Goal: Task Accomplishment & Management: Manage account settings

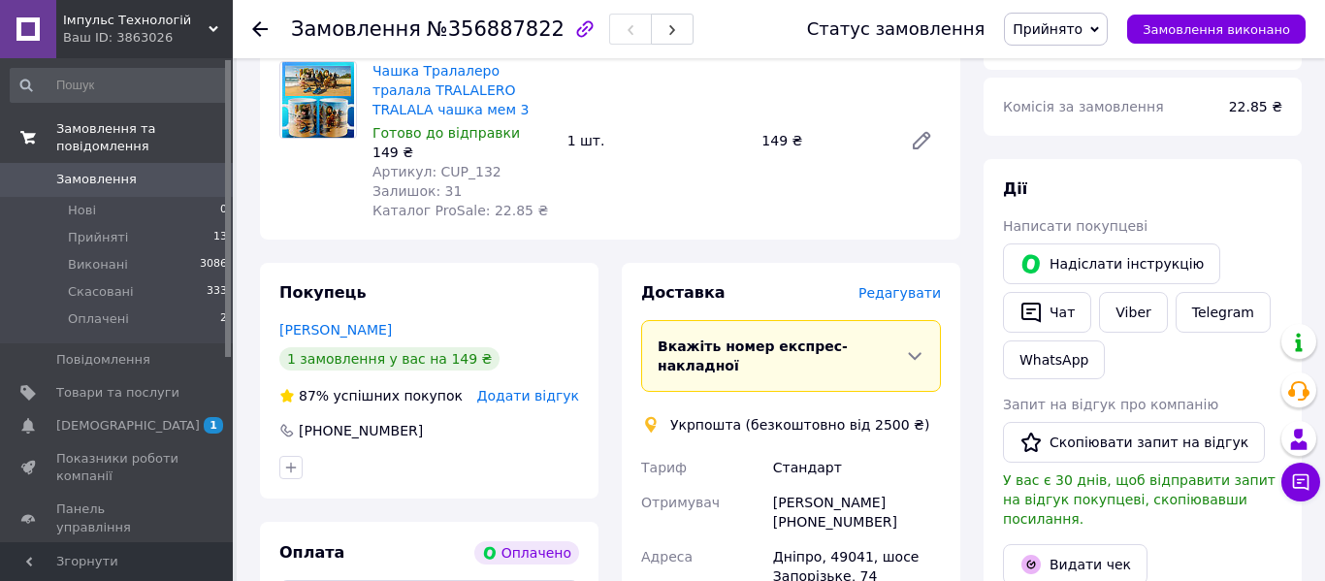
scroll to position [254, 0]
click at [113, 182] on span "Замовлення" at bounding box center [96, 179] width 81 height 17
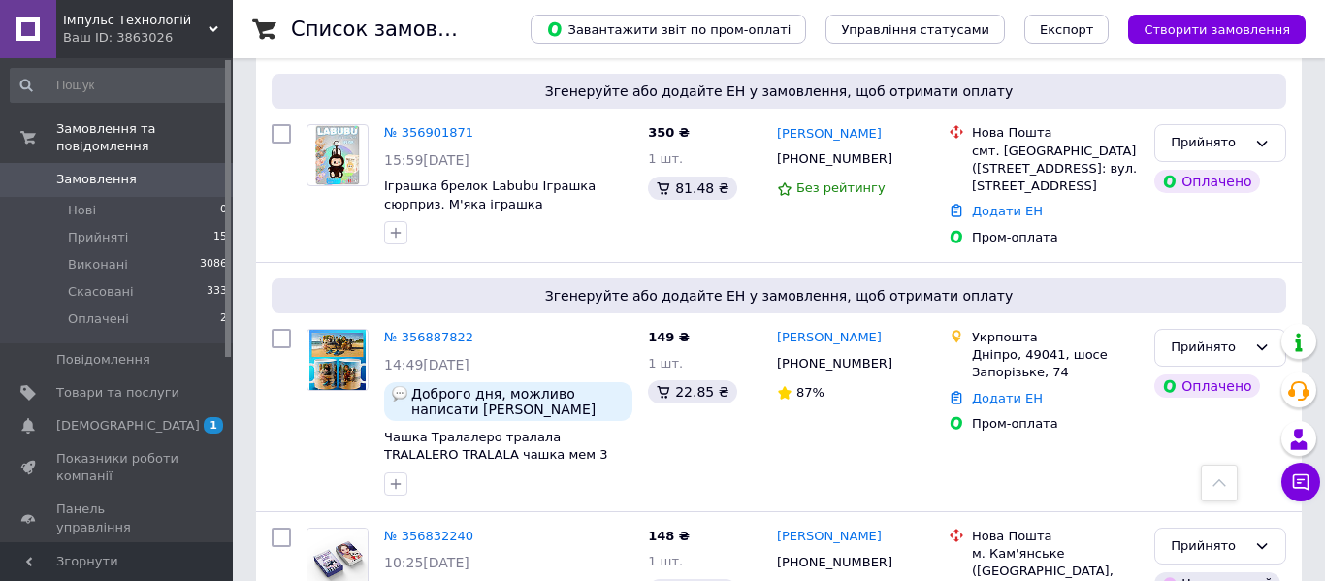
scroll to position [300, 0]
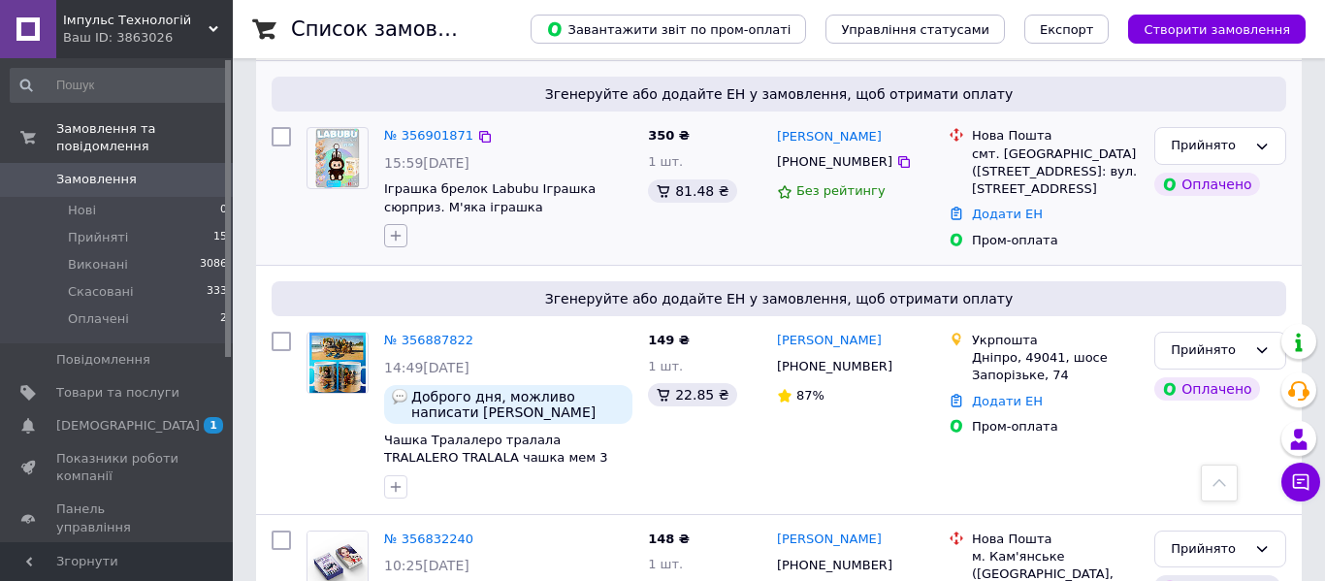
click at [394, 233] on icon "button" at bounding box center [396, 236] width 16 height 16
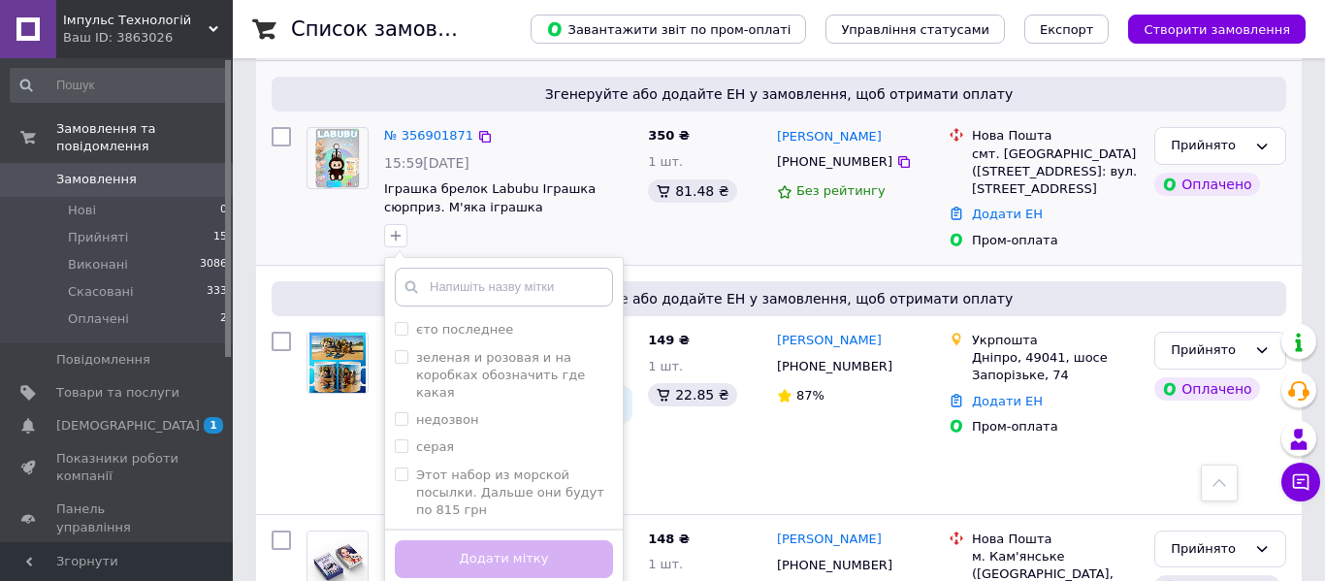
click at [476, 280] on input "text" at bounding box center [504, 287] width 218 height 39
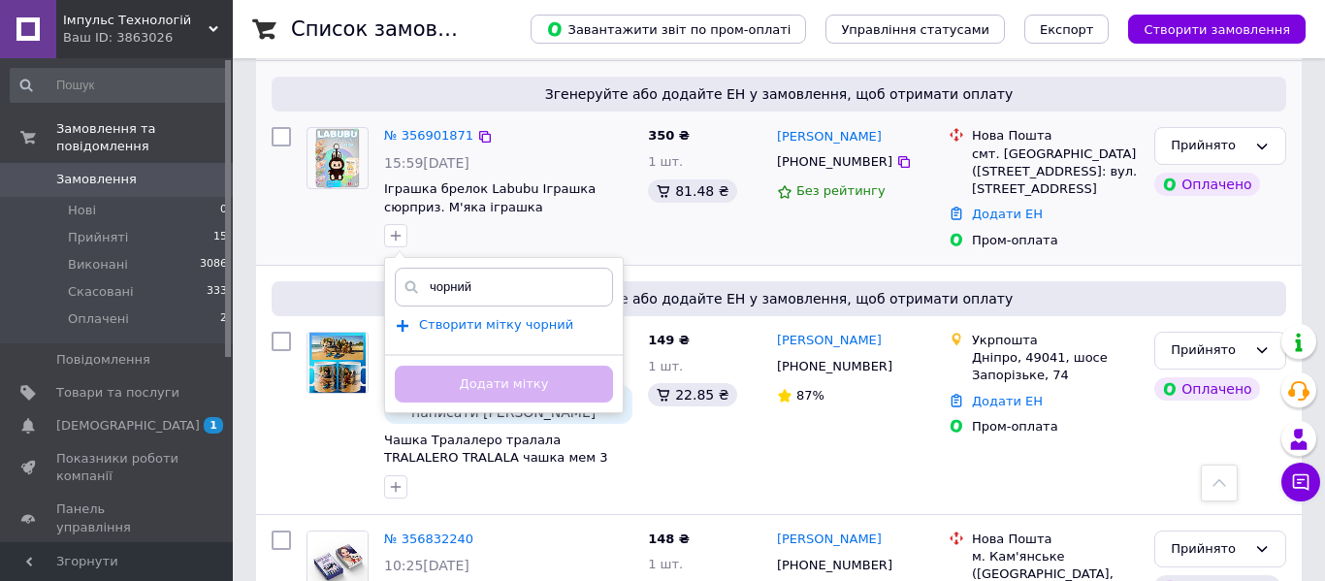
type input "чорний"
click at [540, 326] on span "Створити мітку чорний" at bounding box center [496, 325] width 154 height 16
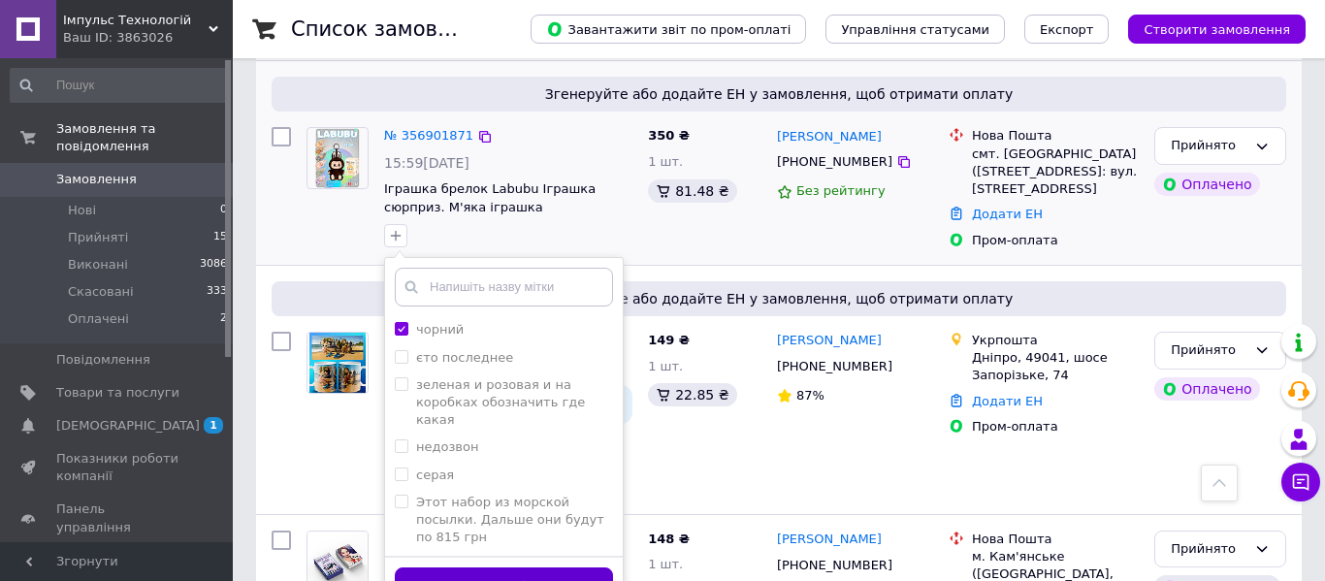
click at [535, 568] on button "Додати мітку" at bounding box center [504, 587] width 218 height 38
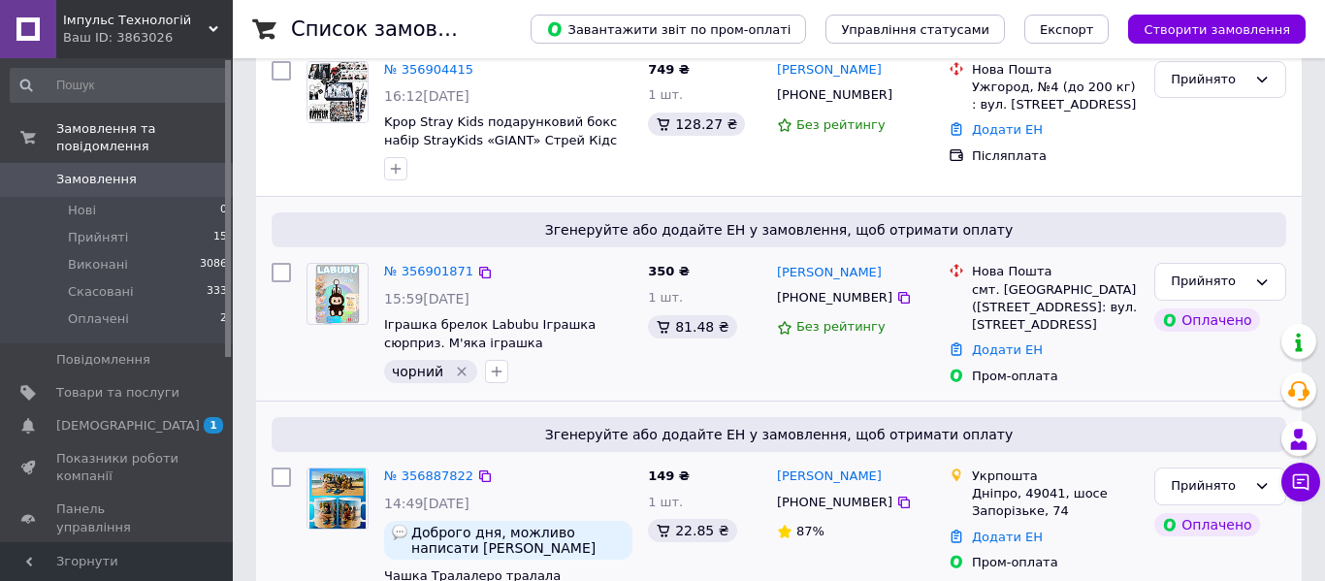
scroll to position [0, 0]
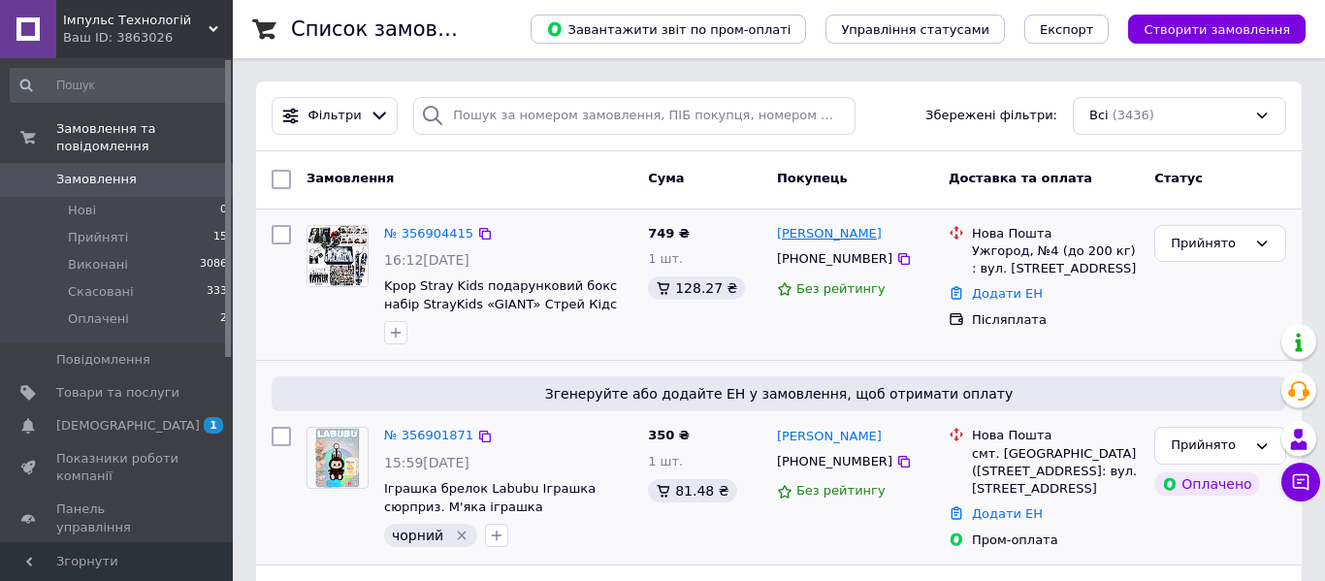
click at [800, 229] on link "[PERSON_NAME]" at bounding box center [829, 234] width 105 height 18
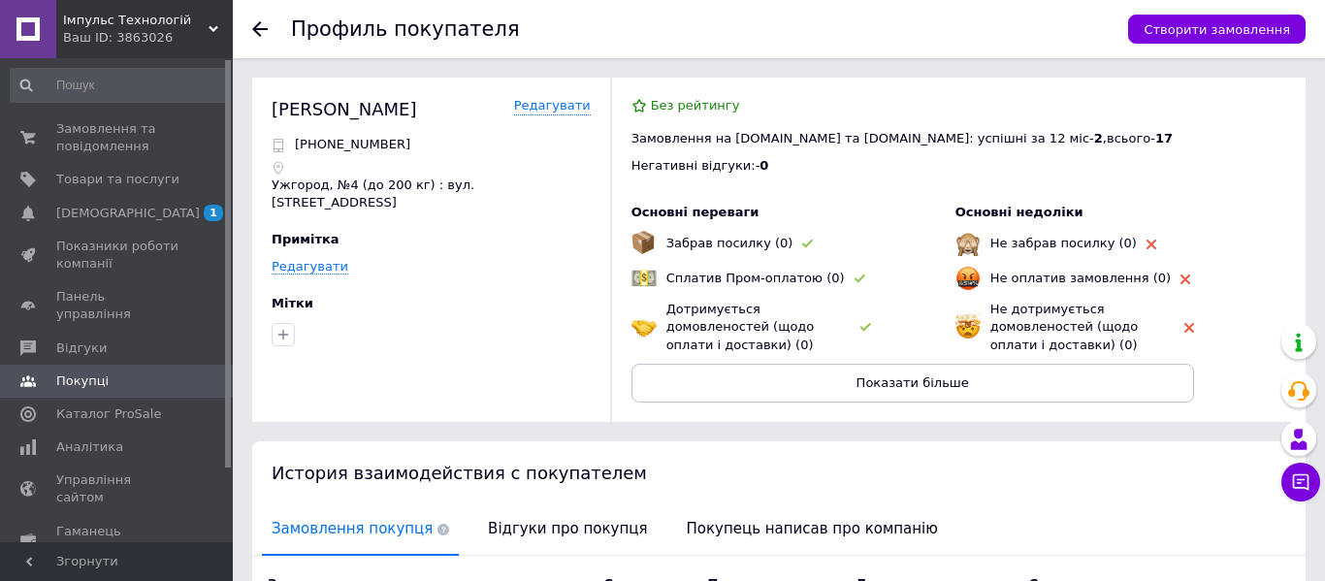
click at [254, 21] on icon at bounding box center [260, 29] width 16 height 16
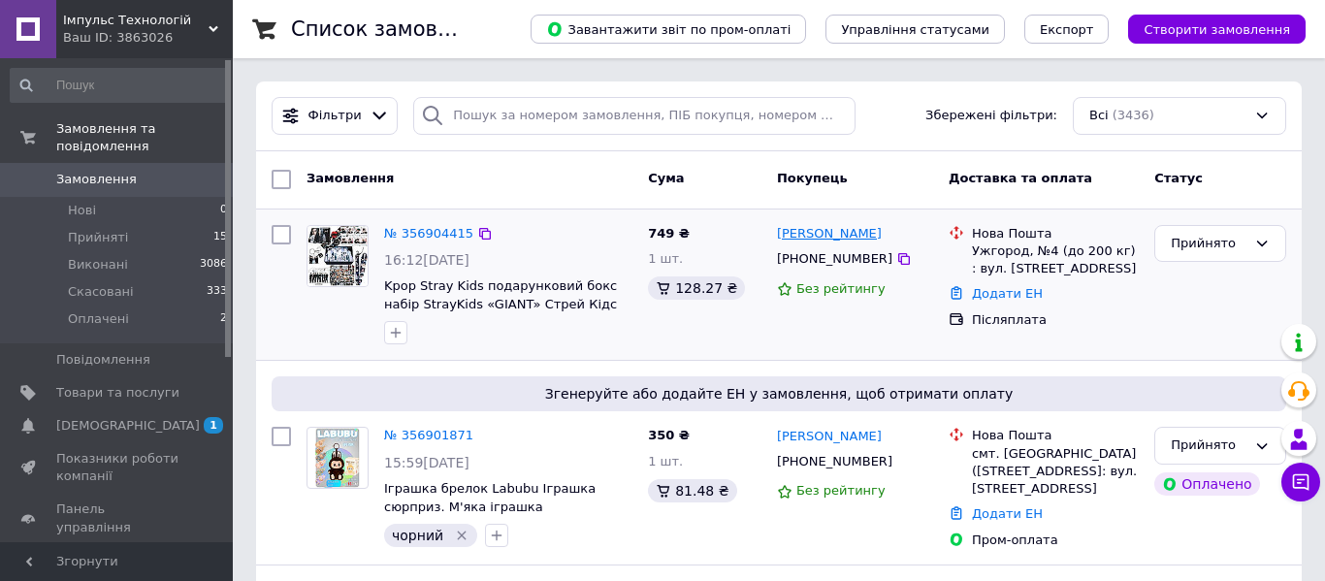
click at [790, 227] on link "[PERSON_NAME]" at bounding box center [829, 234] width 105 height 18
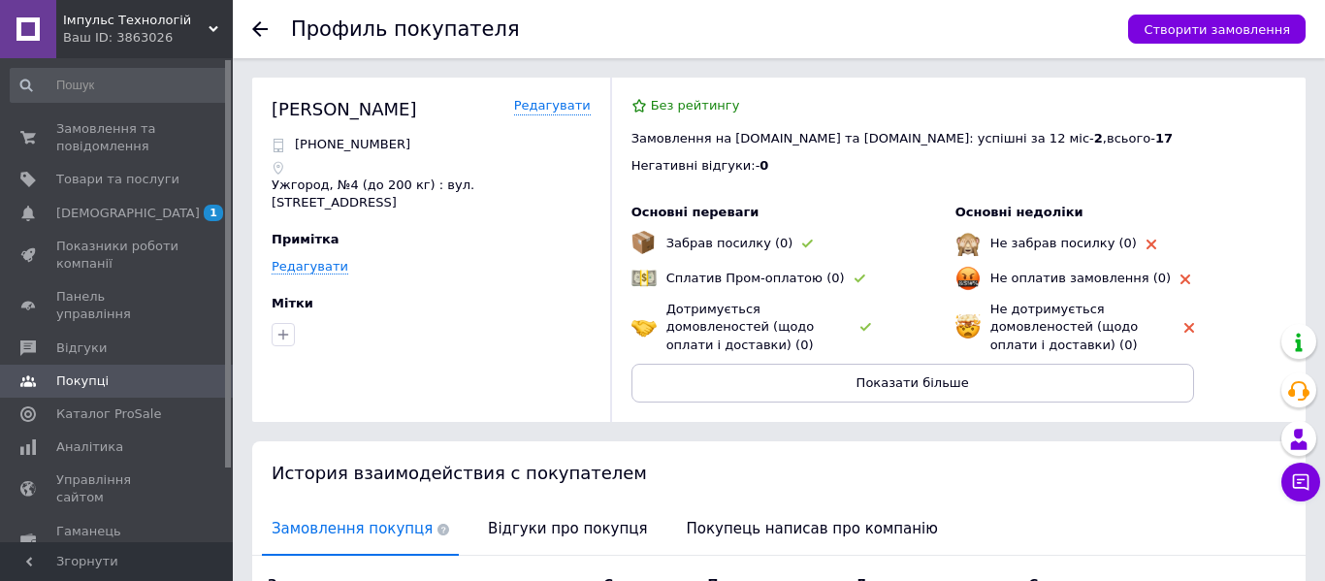
click at [258, 26] on icon at bounding box center [260, 29] width 16 height 16
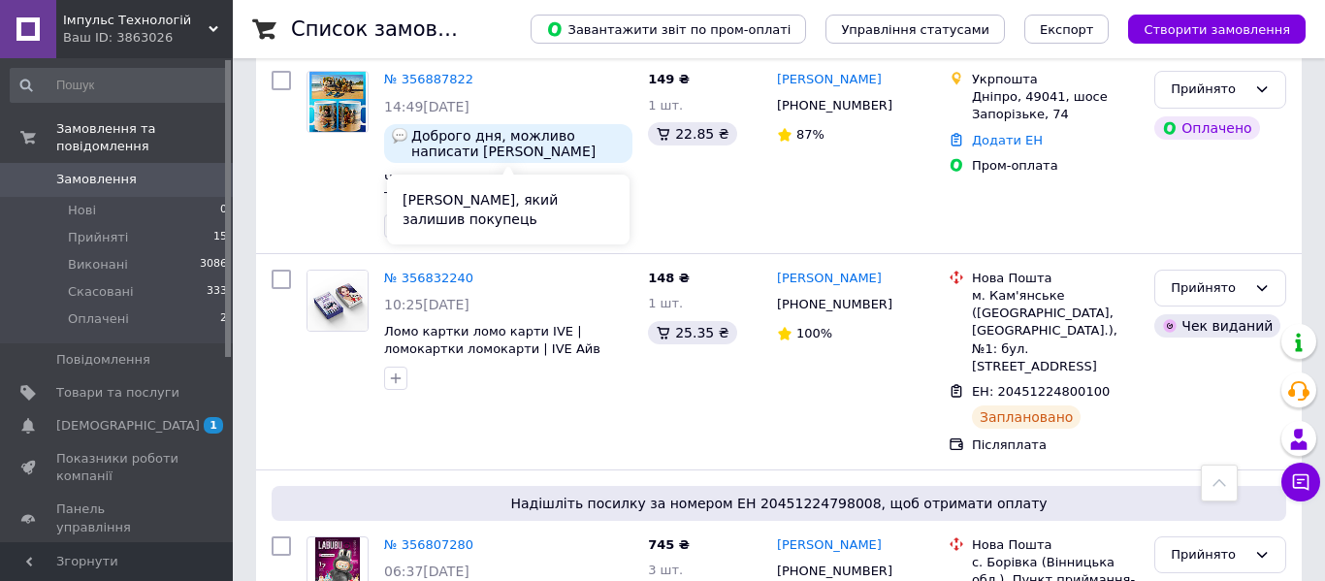
scroll to position [569, 0]
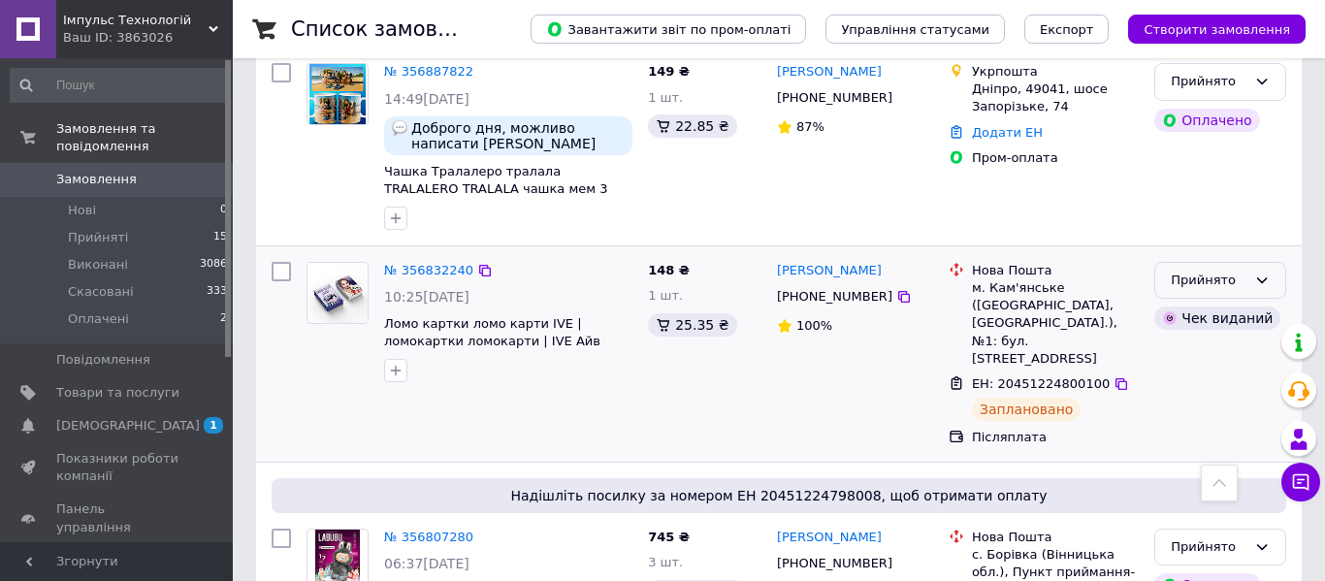
click at [1233, 291] on div "Прийнято" at bounding box center [1221, 281] width 132 height 38
click at [1225, 312] on li "Виконано" at bounding box center [1221, 321] width 130 height 36
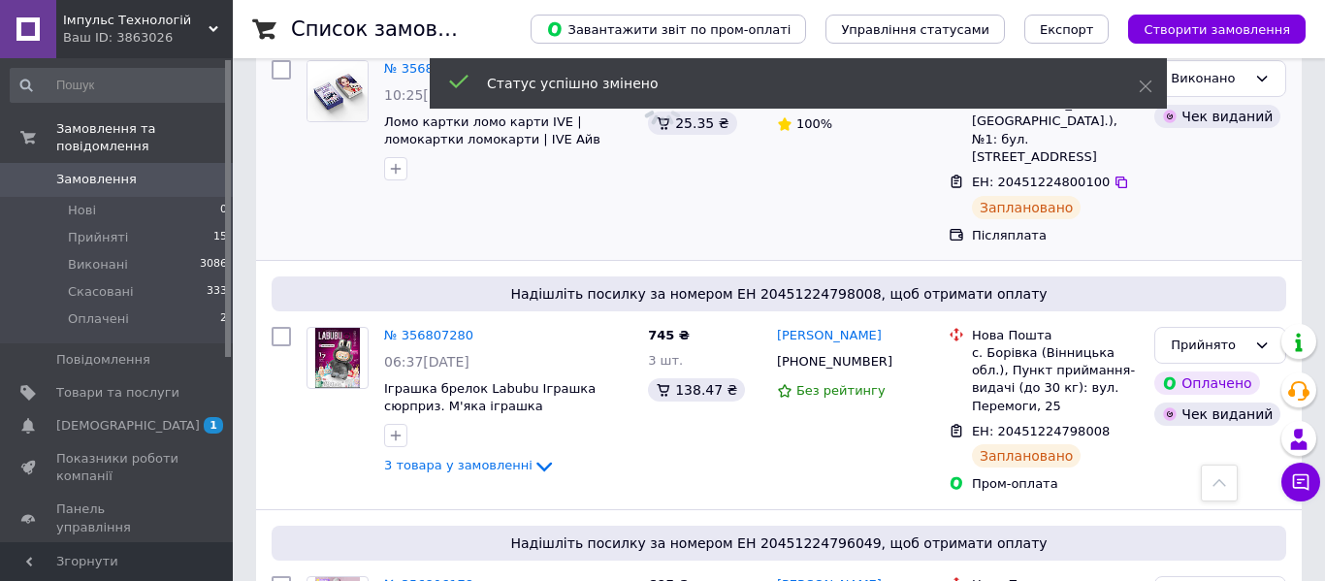
scroll to position [774, 0]
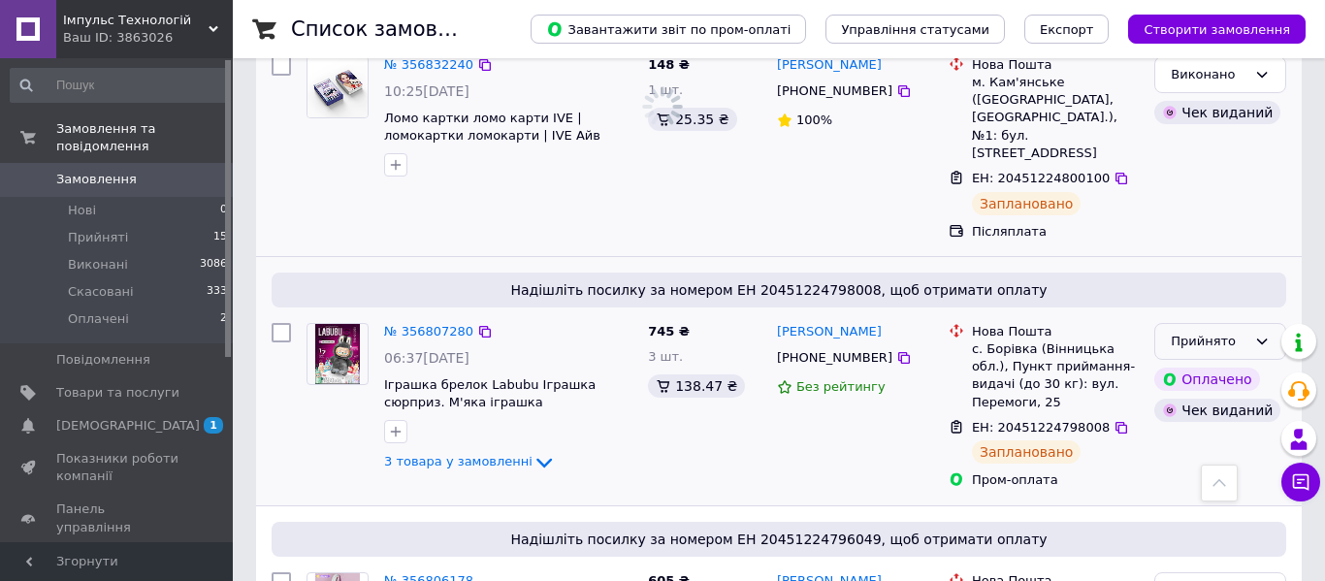
click at [1225, 332] on div "Прийнято" at bounding box center [1209, 342] width 76 height 20
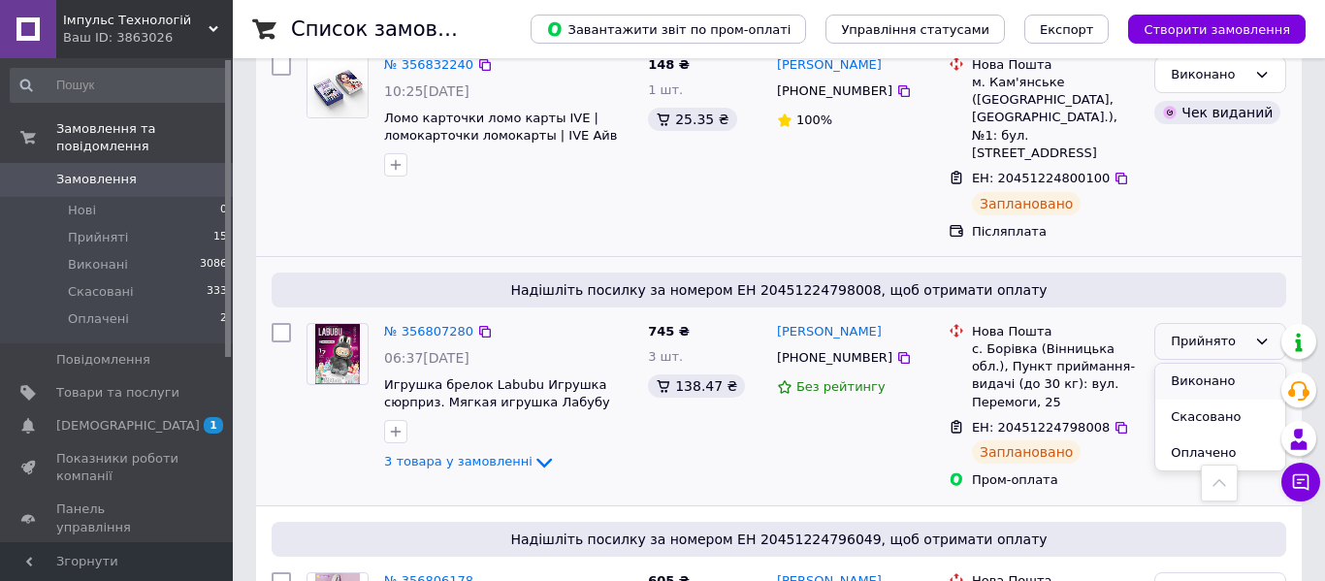
click at [1222, 364] on li "Виконано" at bounding box center [1221, 382] width 130 height 36
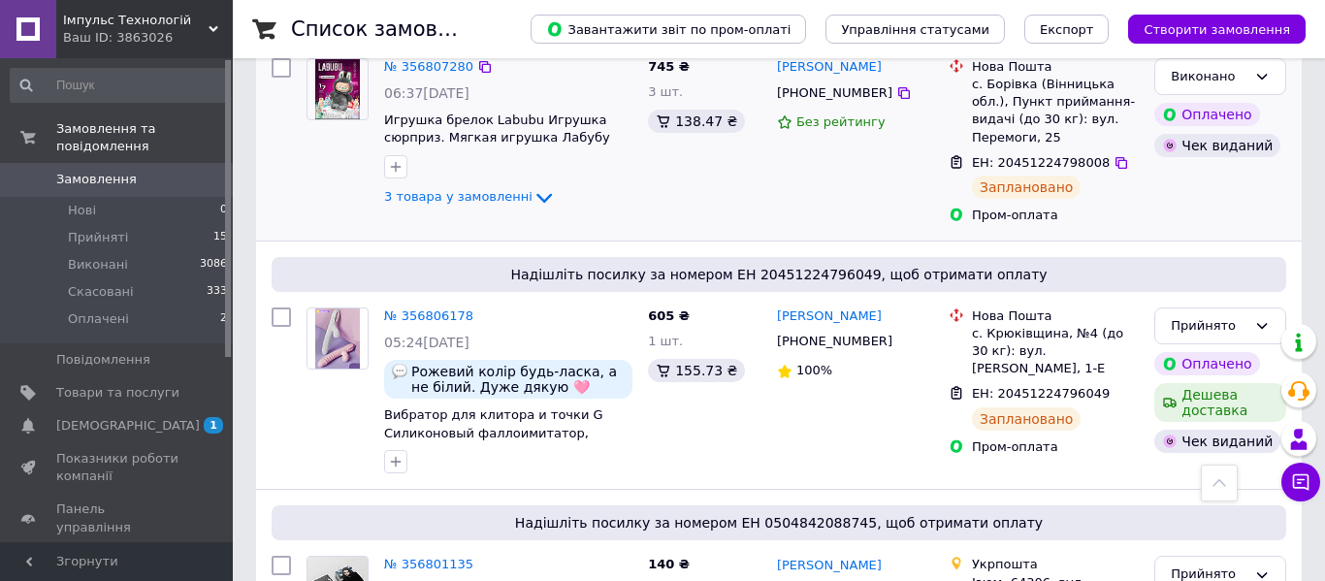
scroll to position [1060, 0]
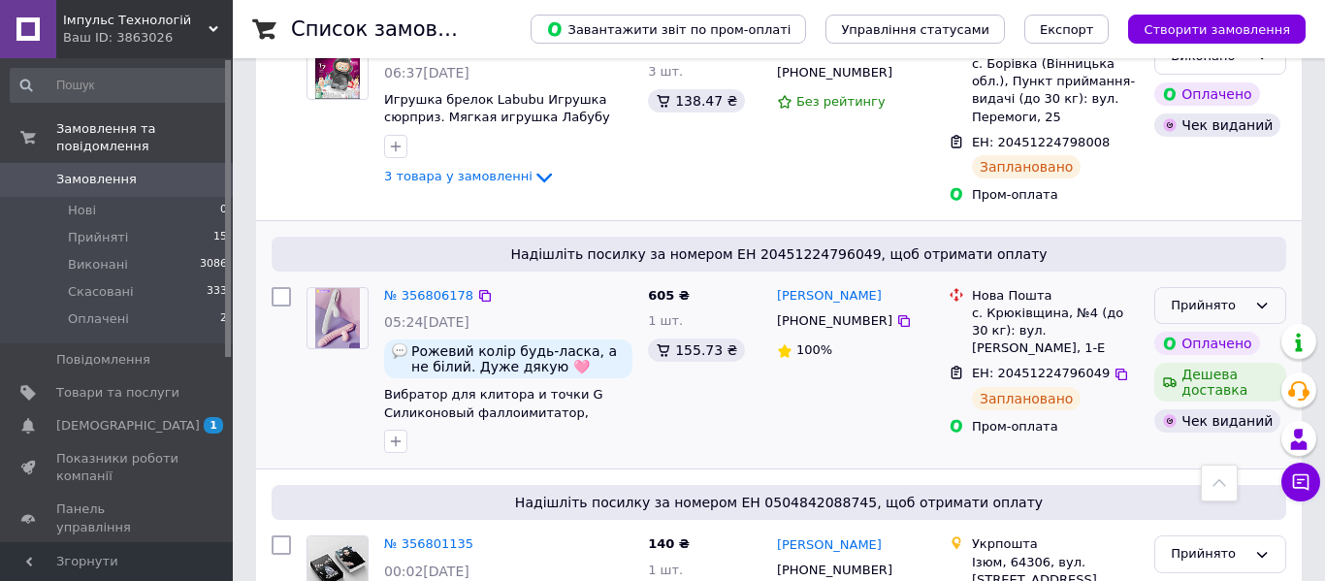
click at [1237, 296] on div "Прийнято" at bounding box center [1209, 306] width 76 height 20
click at [1221, 328] on li "Виконано" at bounding box center [1221, 346] width 130 height 36
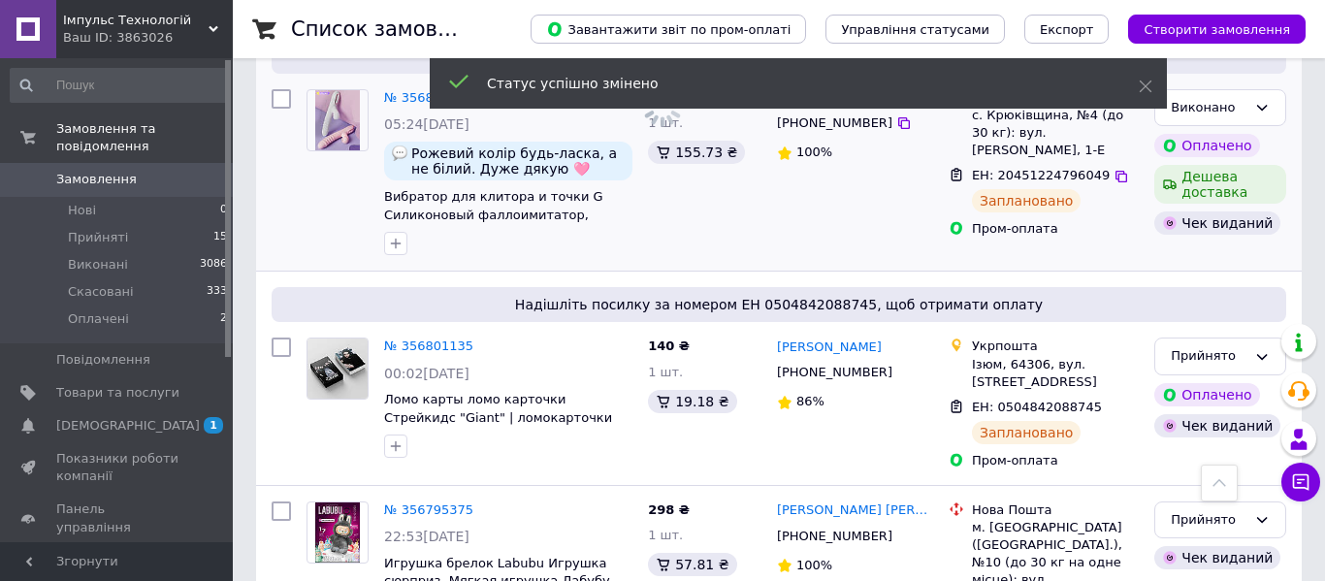
scroll to position [1263, 0]
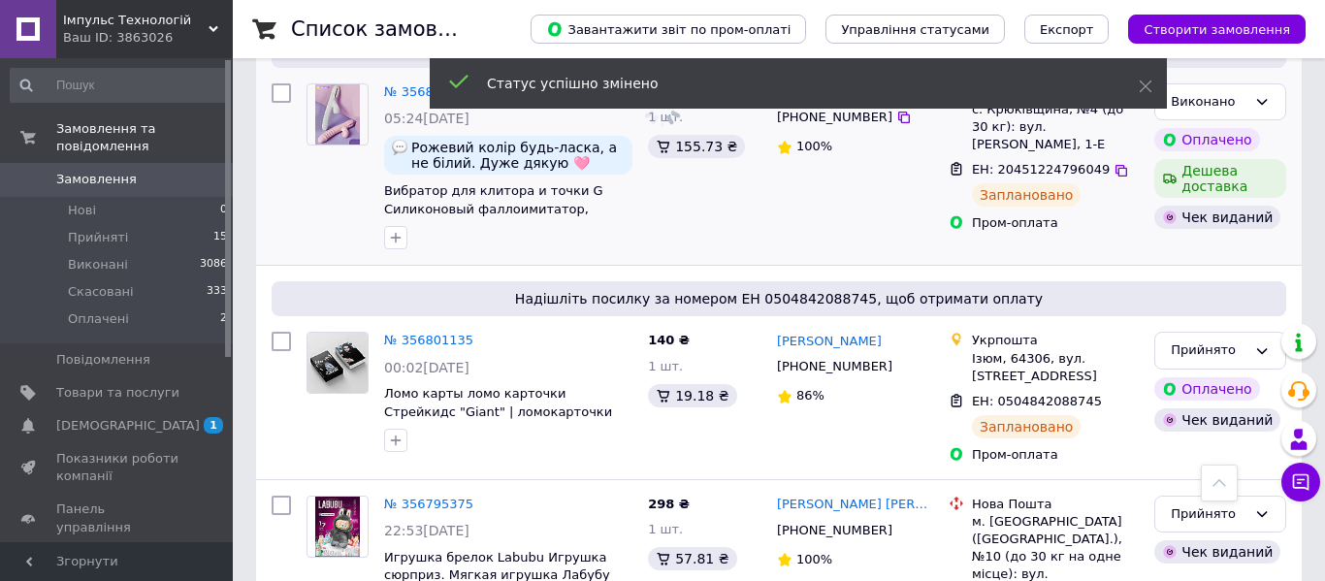
click at [1221, 332] on div "Прийнято" at bounding box center [1221, 351] width 132 height 38
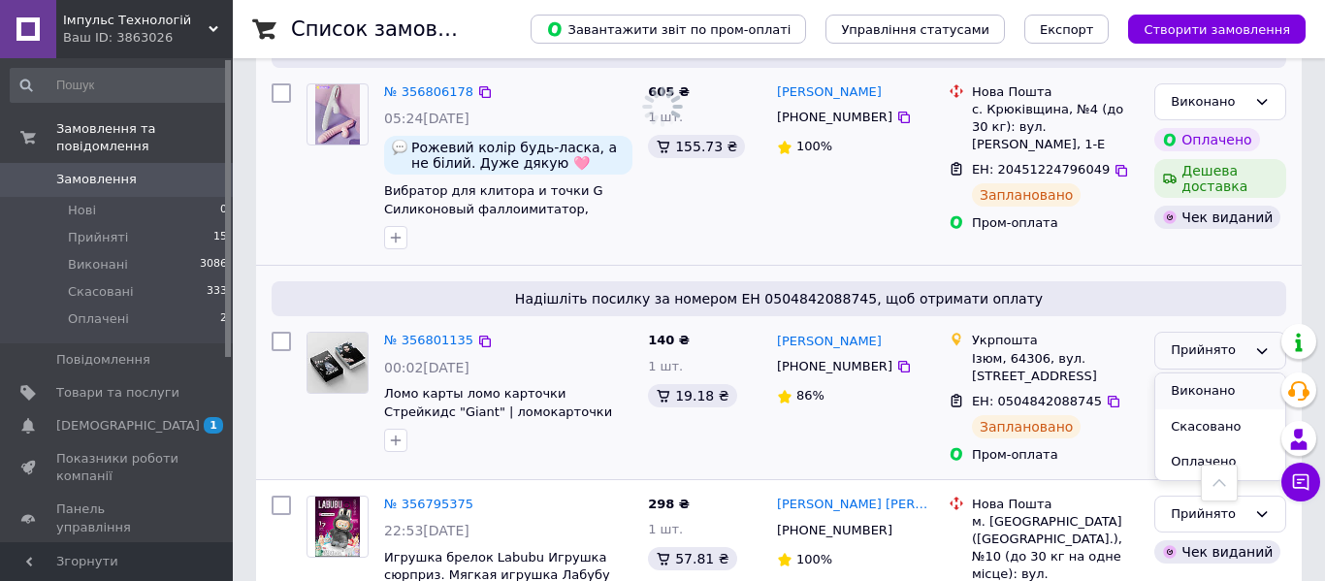
click at [1217, 409] on li "Скасовано" at bounding box center [1221, 427] width 130 height 36
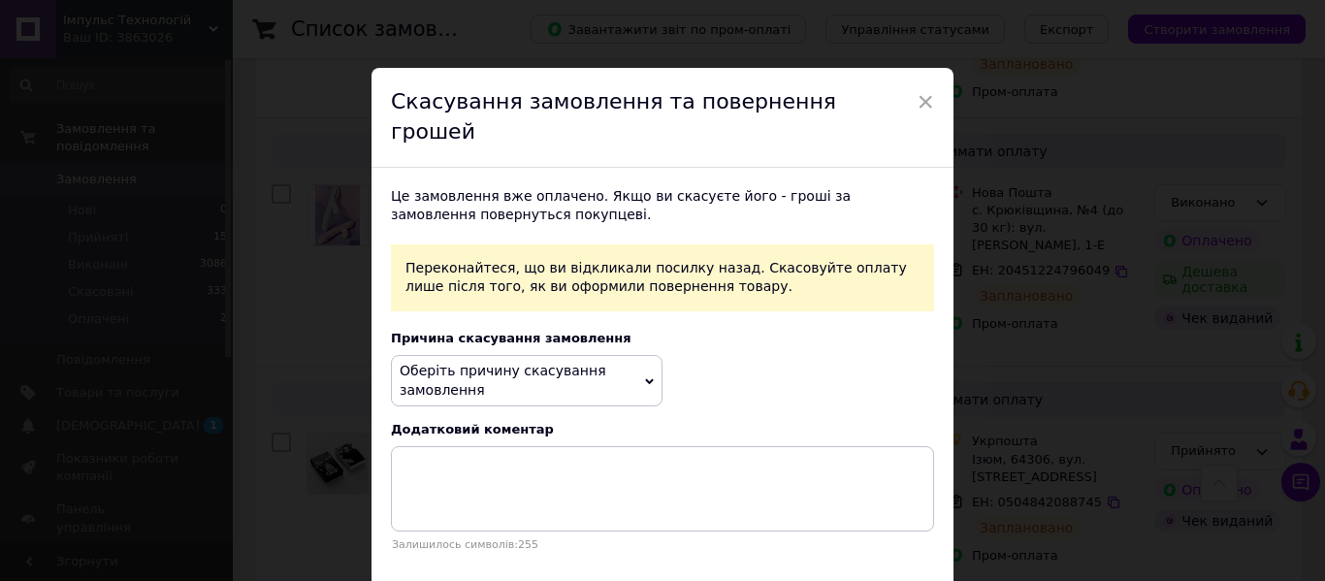
scroll to position [1346, 0]
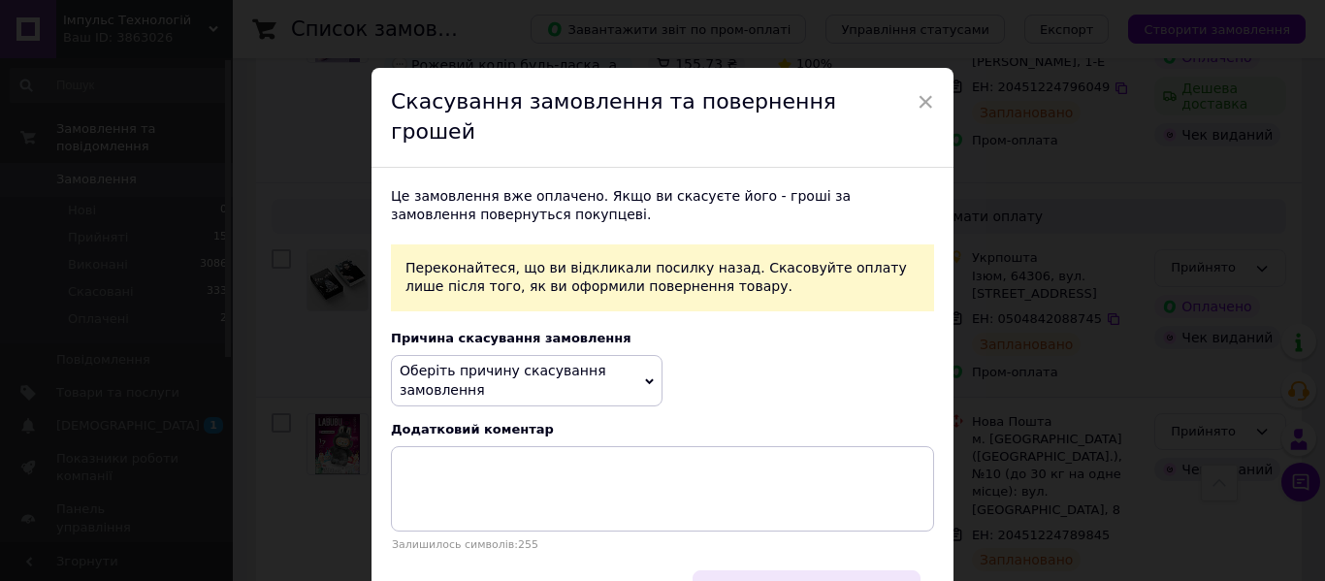
click at [713, 580] on span "Не скасовувати замовлення" at bounding box center [806, 590] width 187 height 15
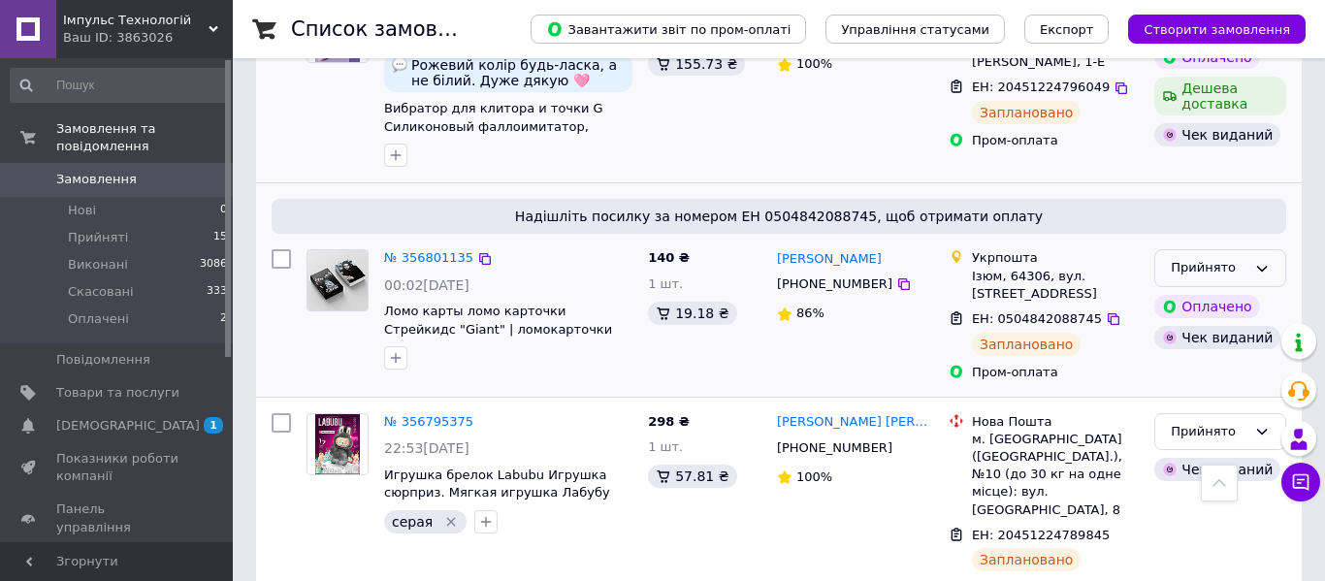
click at [1200, 258] on div "Прийнято" at bounding box center [1209, 268] width 76 height 20
click at [1199, 291] on li "Виконано" at bounding box center [1221, 309] width 130 height 36
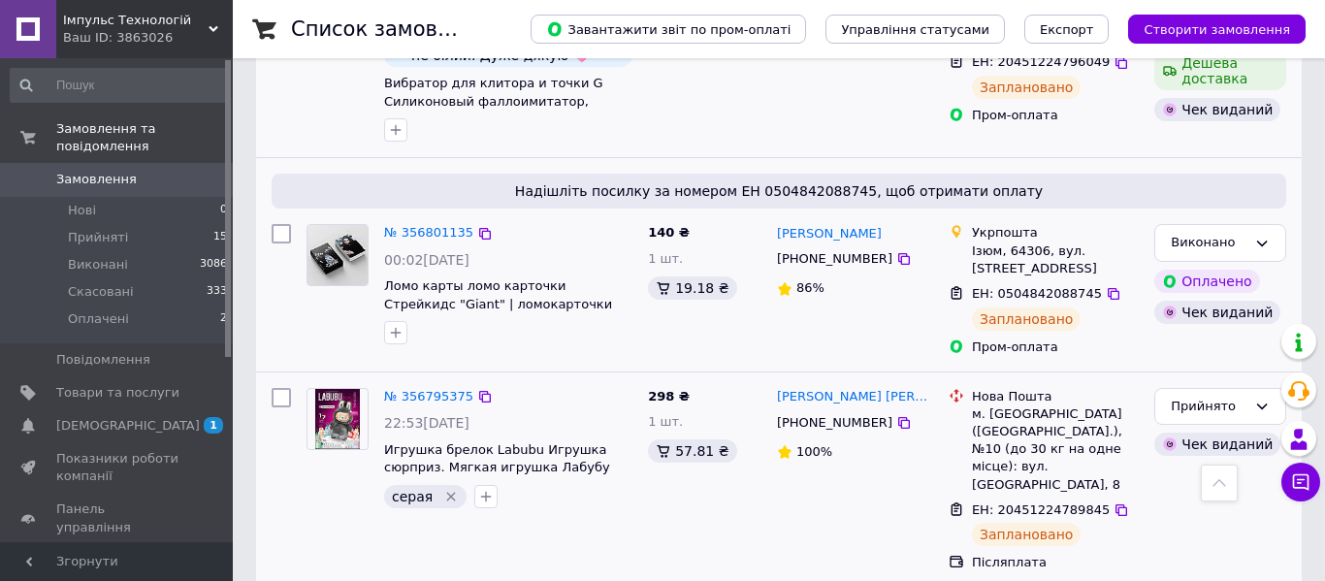
scroll to position [1472, 0]
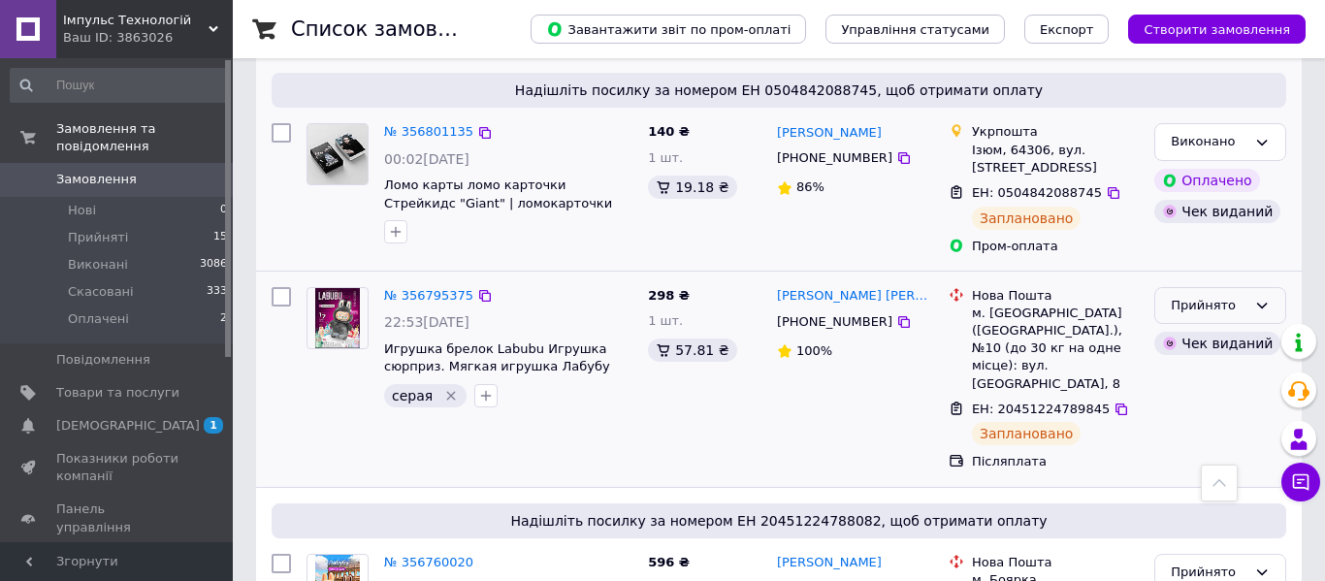
click at [1195, 296] on div "Прийнято" at bounding box center [1209, 306] width 76 height 20
click at [1201, 328] on li "Виконано" at bounding box center [1221, 346] width 130 height 36
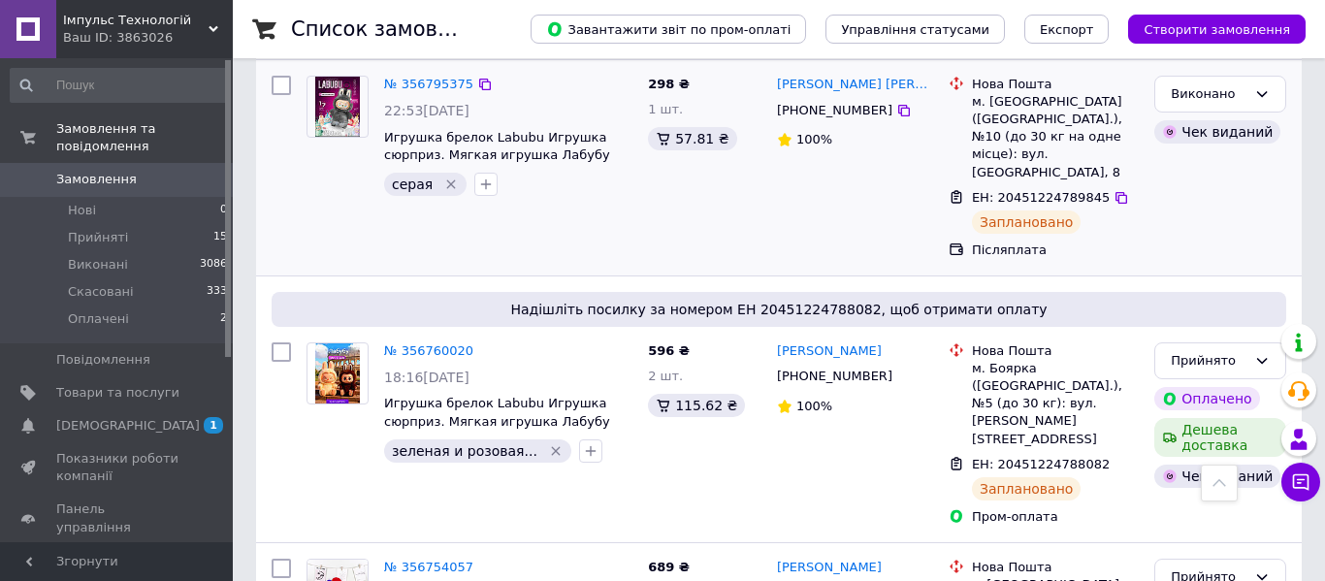
scroll to position [1692, 0]
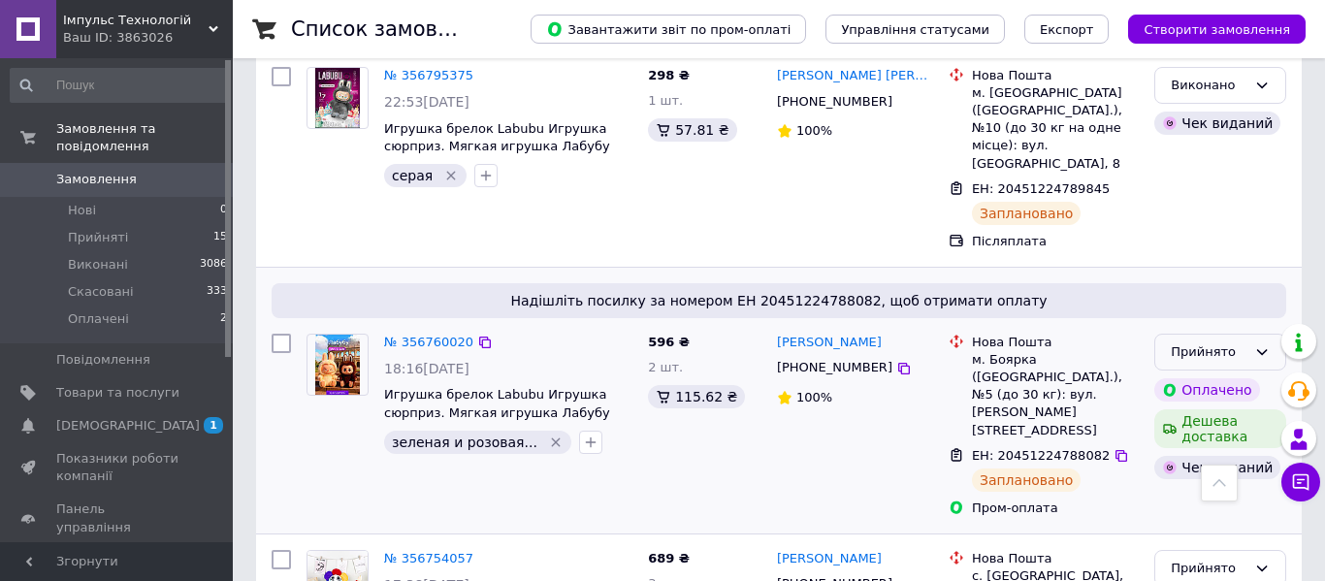
click at [1179, 343] on div "Прийнято" at bounding box center [1209, 353] width 76 height 20
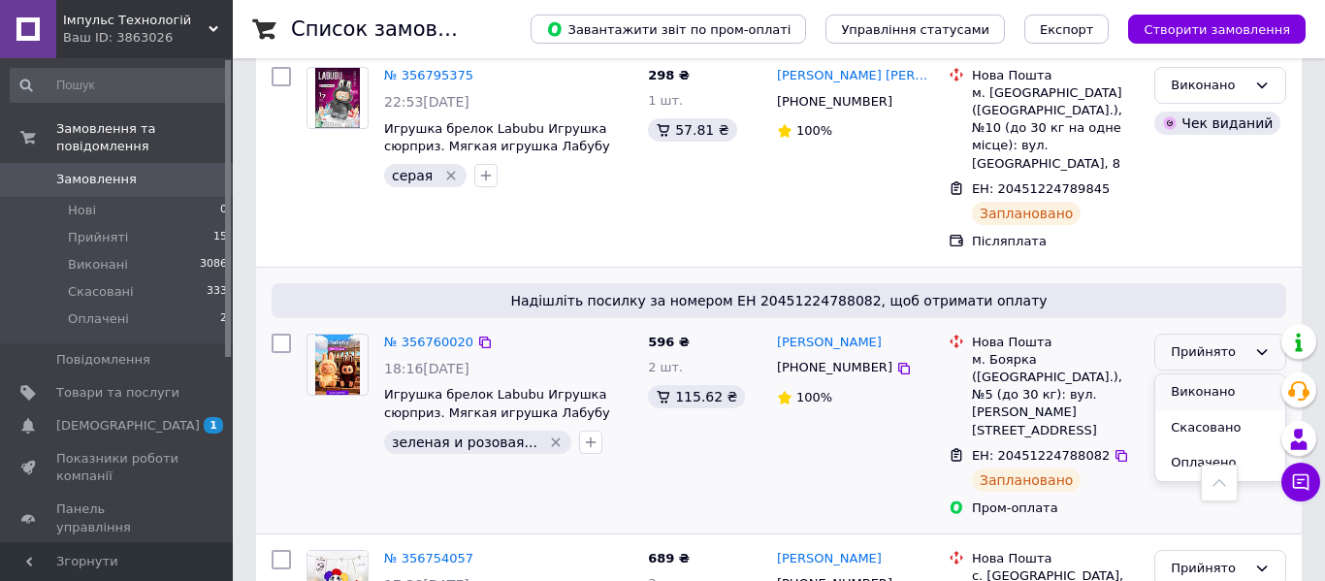
click at [1187, 375] on li "Виконано" at bounding box center [1221, 393] width 130 height 36
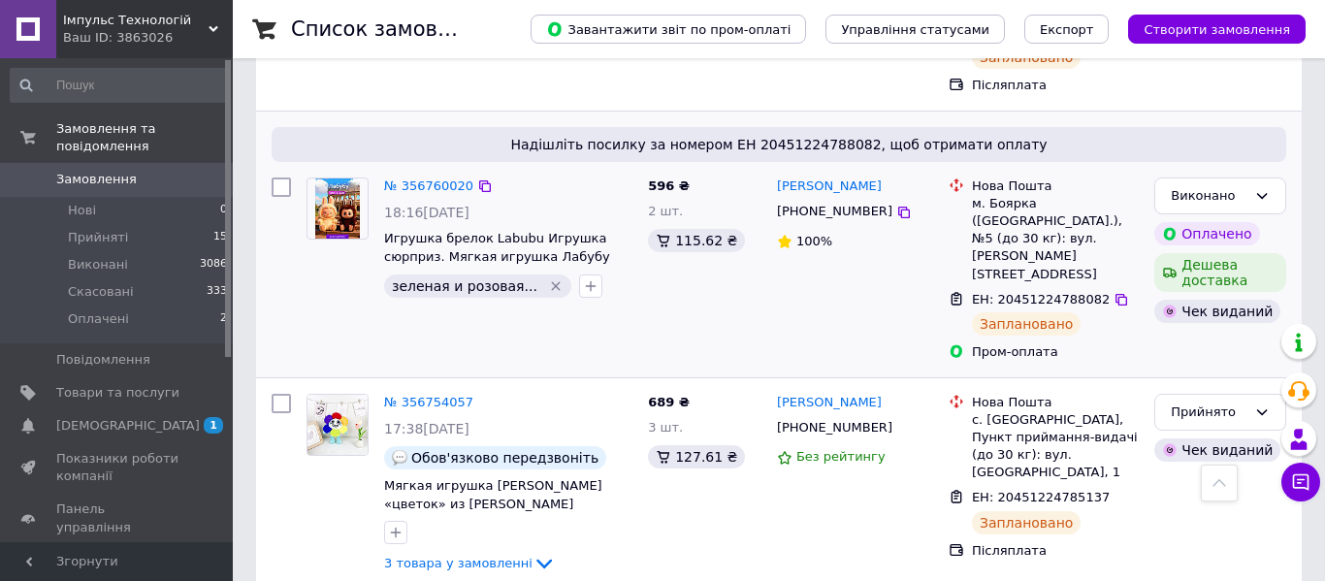
scroll to position [1849, 0]
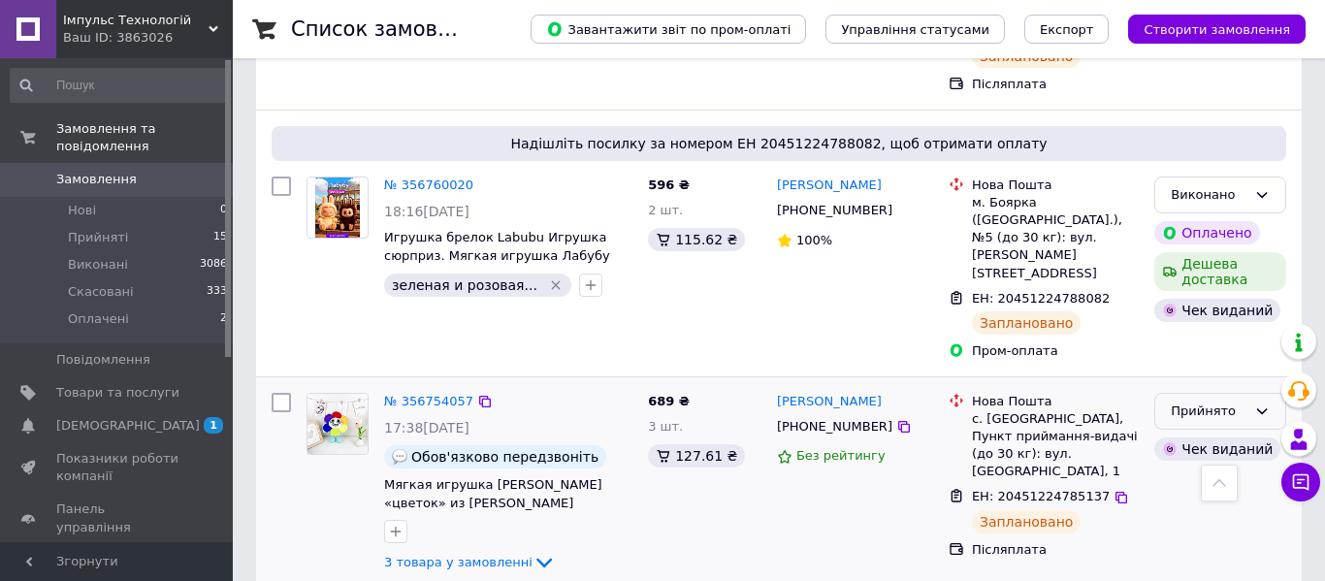
click at [1174, 393] on div "Прийнято" at bounding box center [1221, 412] width 132 height 38
click at [1176, 434] on li "Виконано" at bounding box center [1221, 452] width 130 height 36
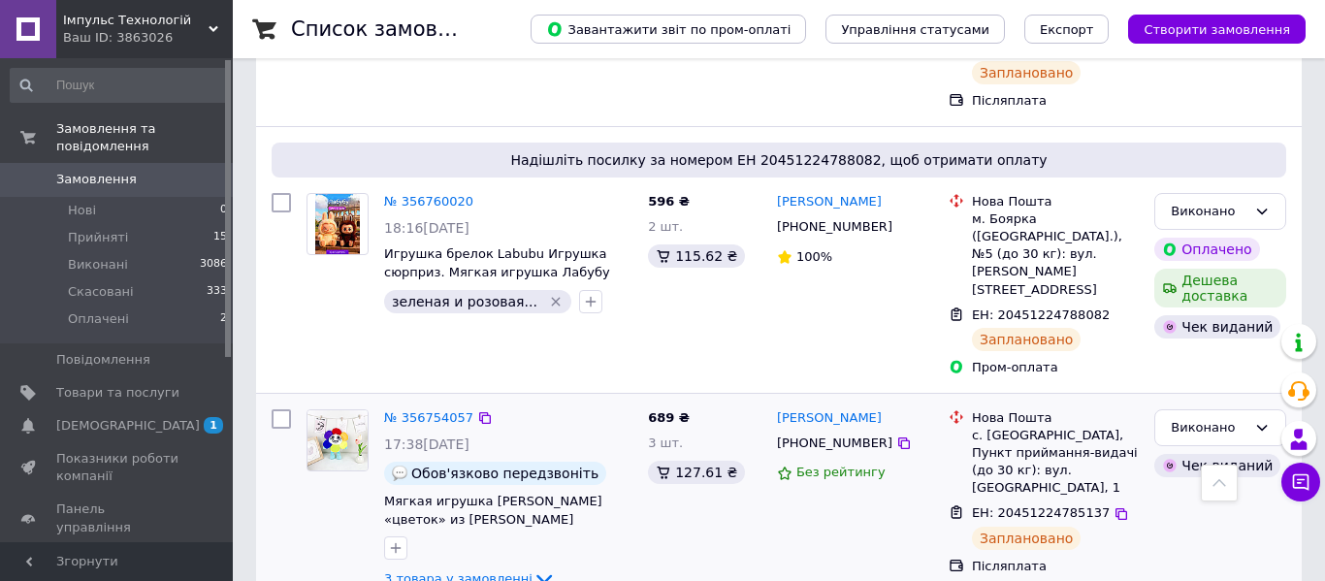
scroll to position [2035, 0]
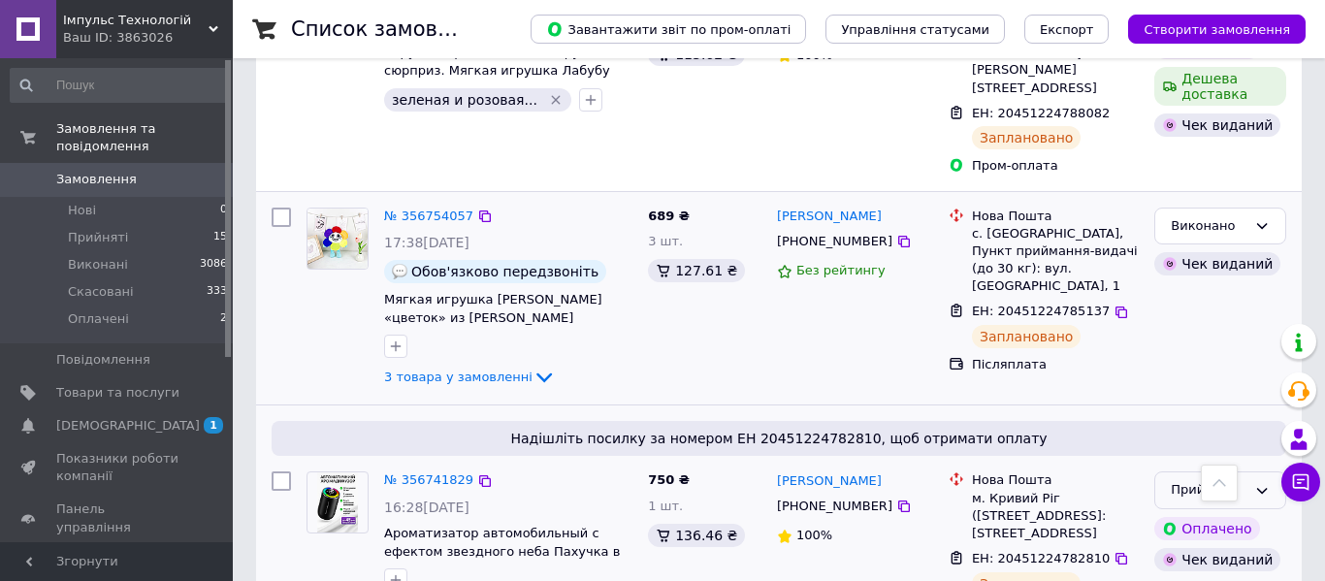
click at [1191, 480] on div "Прийнято" at bounding box center [1209, 490] width 76 height 20
click at [1193, 513] on li "Виконано" at bounding box center [1221, 531] width 130 height 36
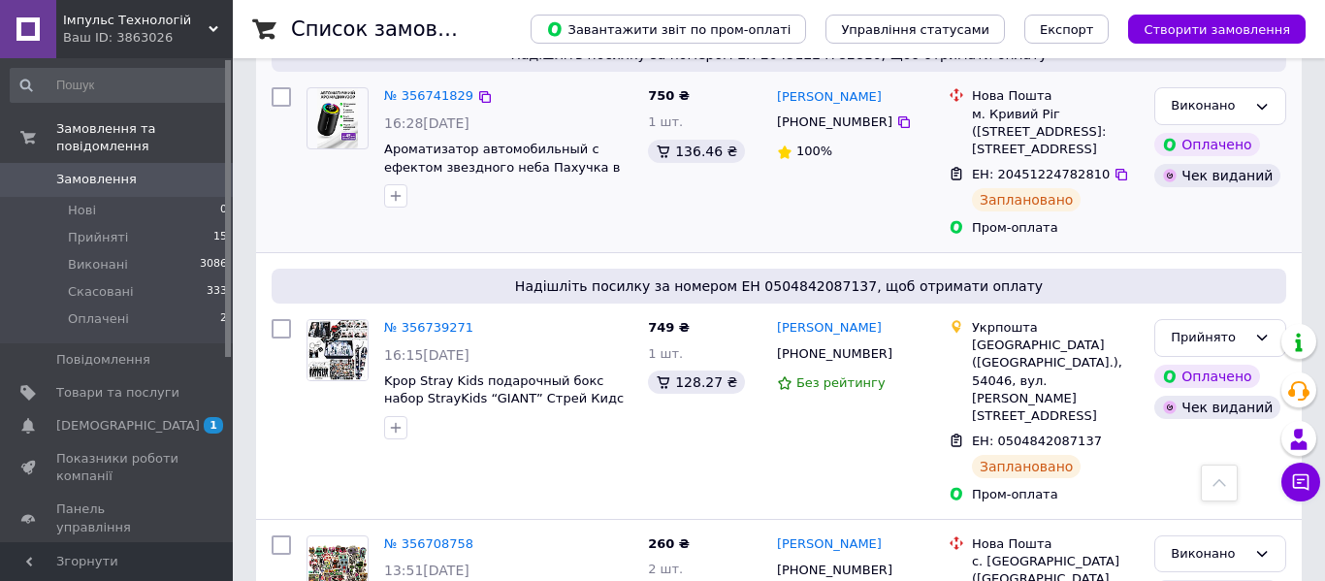
scroll to position [2421, 0]
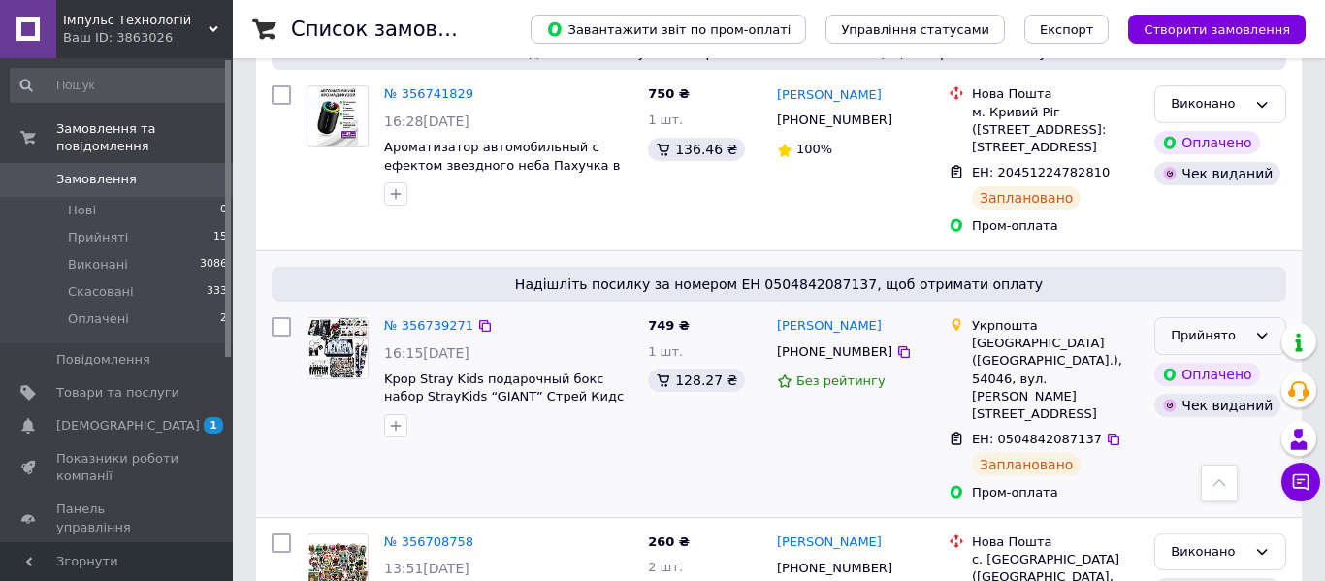
click at [1179, 326] on div "Прийнято" at bounding box center [1209, 336] width 76 height 20
click at [1179, 359] on li "Виконано" at bounding box center [1221, 377] width 130 height 36
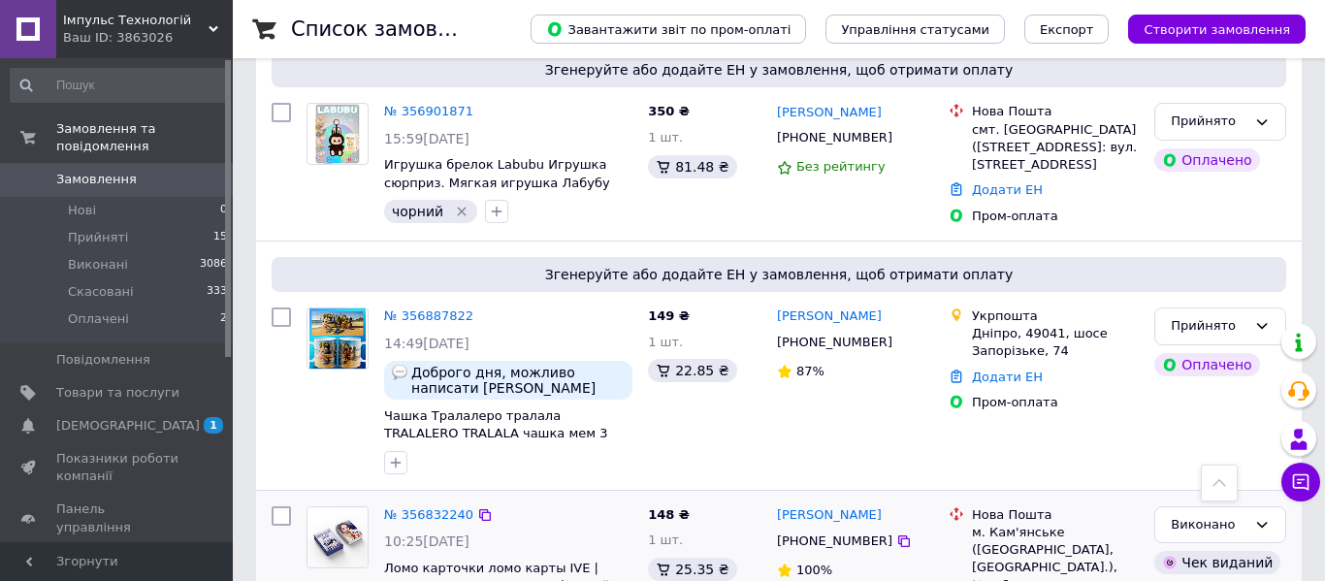
scroll to position [0, 0]
